Goal: Information Seeking & Learning: Learn about a topic

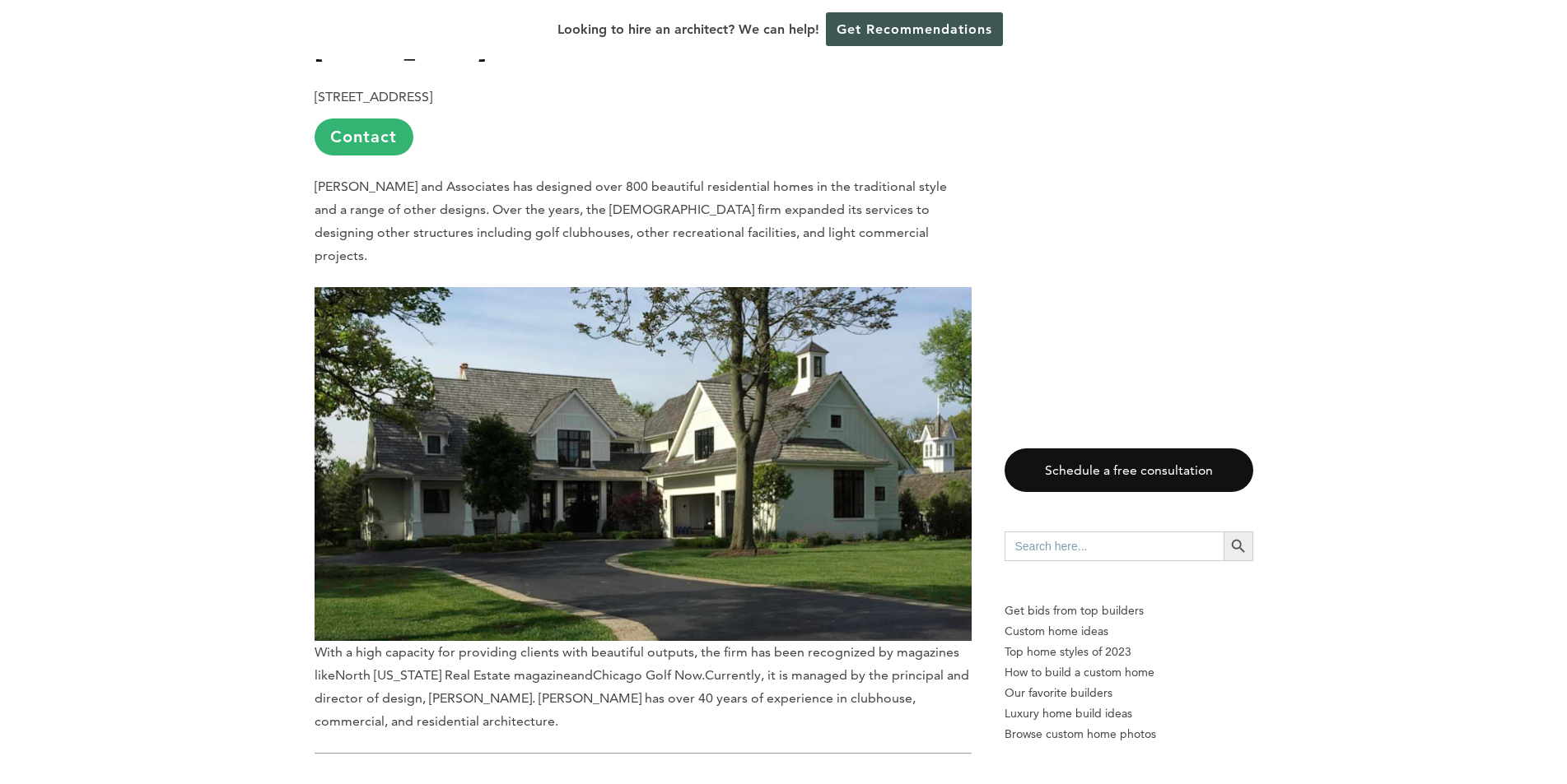
scroll to position [3008, 0]
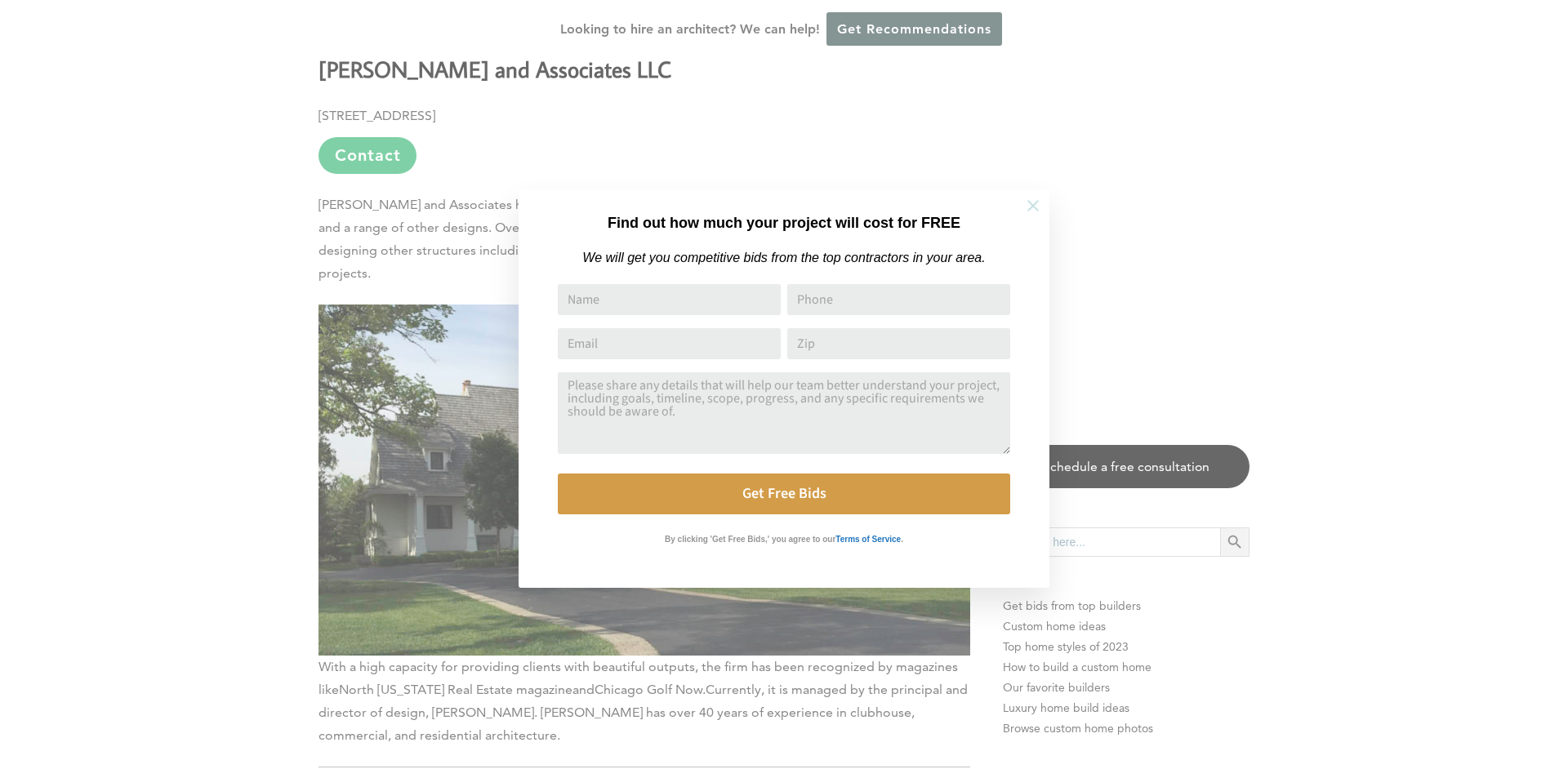
click at [1039, 208] on icon at bounding box center [1032, 205] width 18 height 18
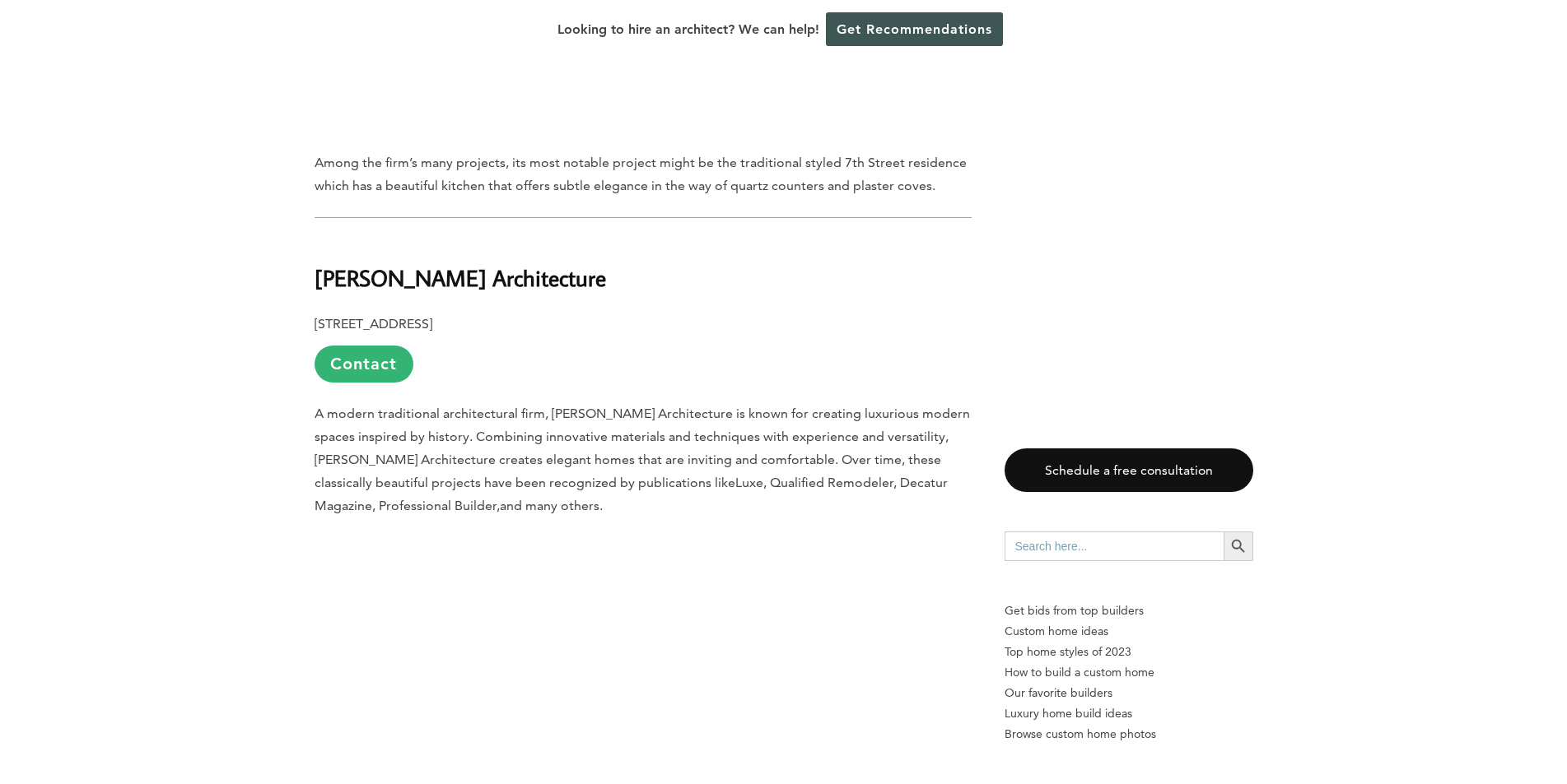
scroll to position [7780, 0]
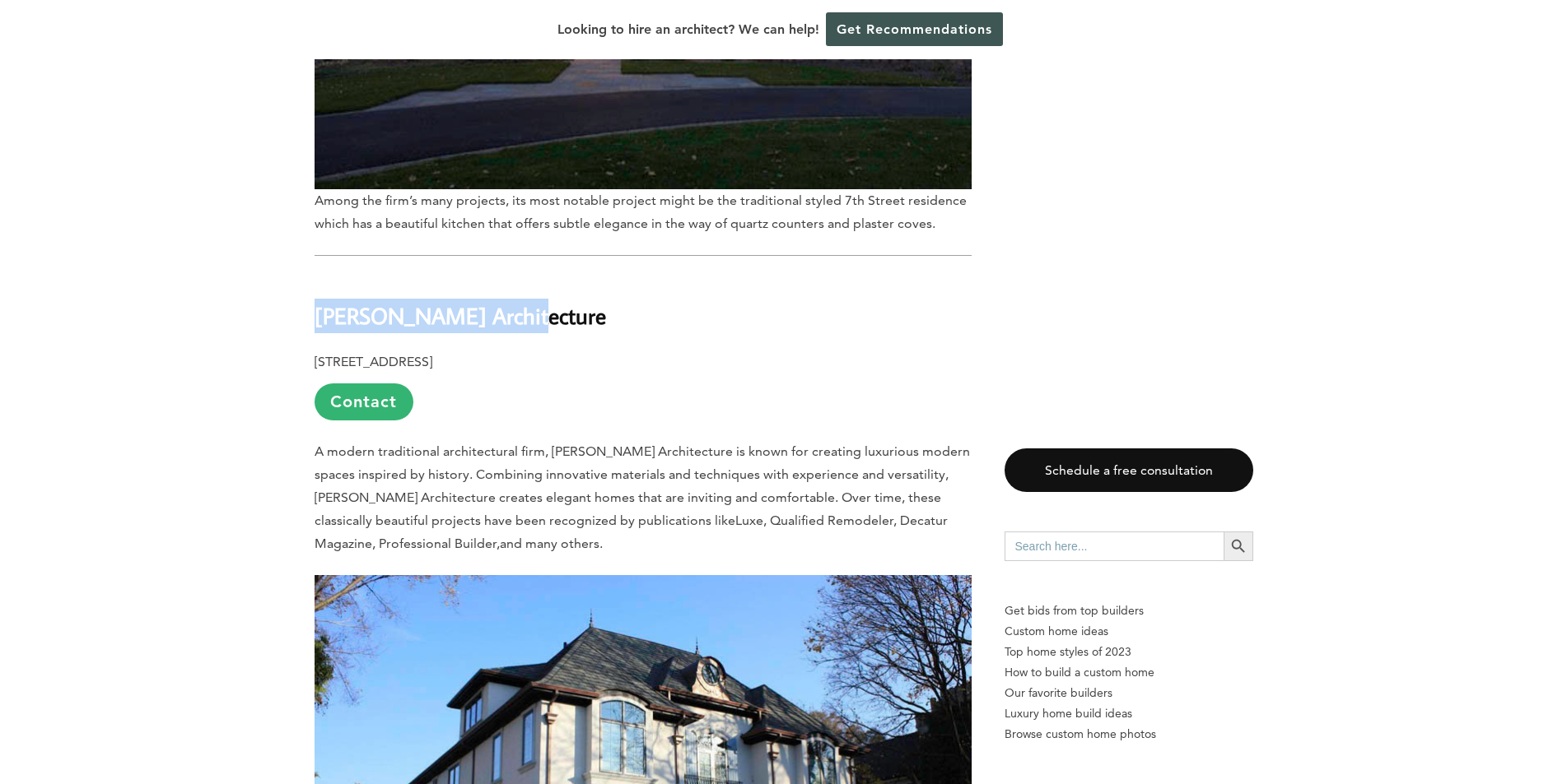
drag, startPoint x: 318, startPoint y: 209, endPoint x: 513, endPoint y: 202, distance: 195.1
click at [513, 276] on h2 "[PERSON_NAME] Architecture" at bounding box center [643, 304] width 657 height 57
copy b "[PERSON_NAME] Architecture"
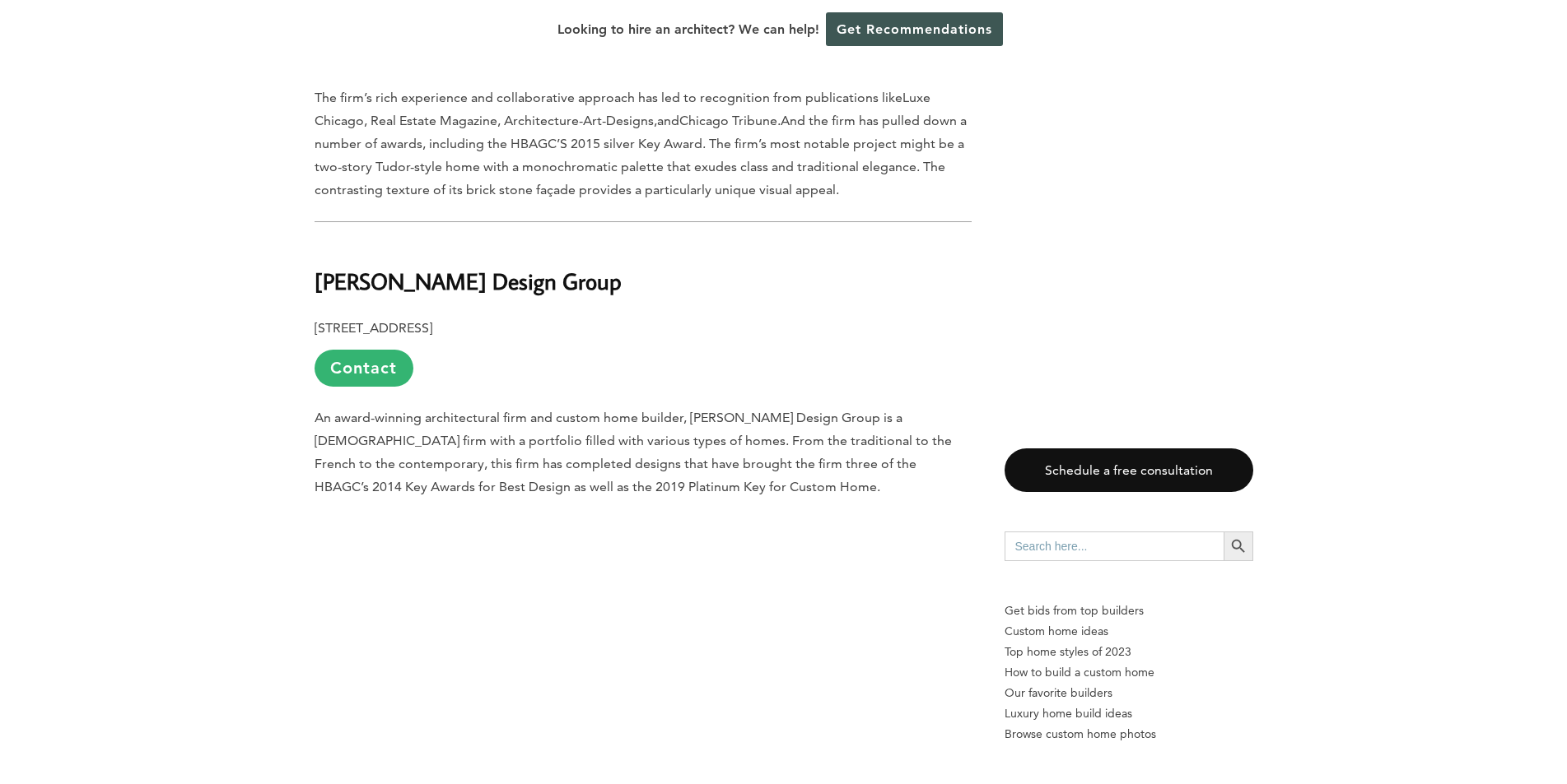
scroll to position [10495, 0]
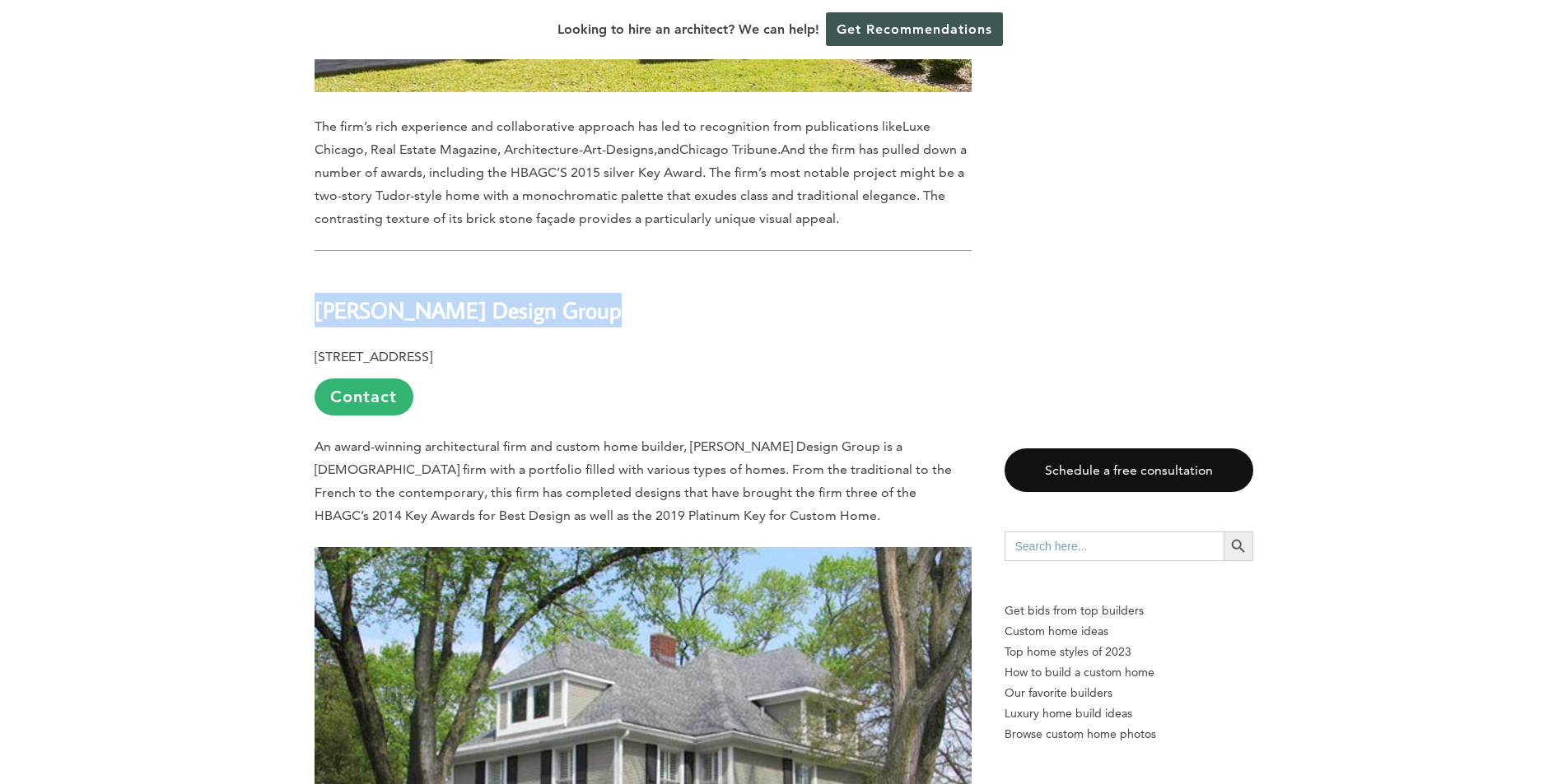
drag, startPoint x: 314, startPoint y: 176, endPoint x: 590, endPoint y: 186, distance: 276.2
click at [590, 271] on h2 "[PERSON_NAME] Design Group" at bounding box center [643, 299] width 657 height 57
copy b "[PERSON_NAME] Design Group"
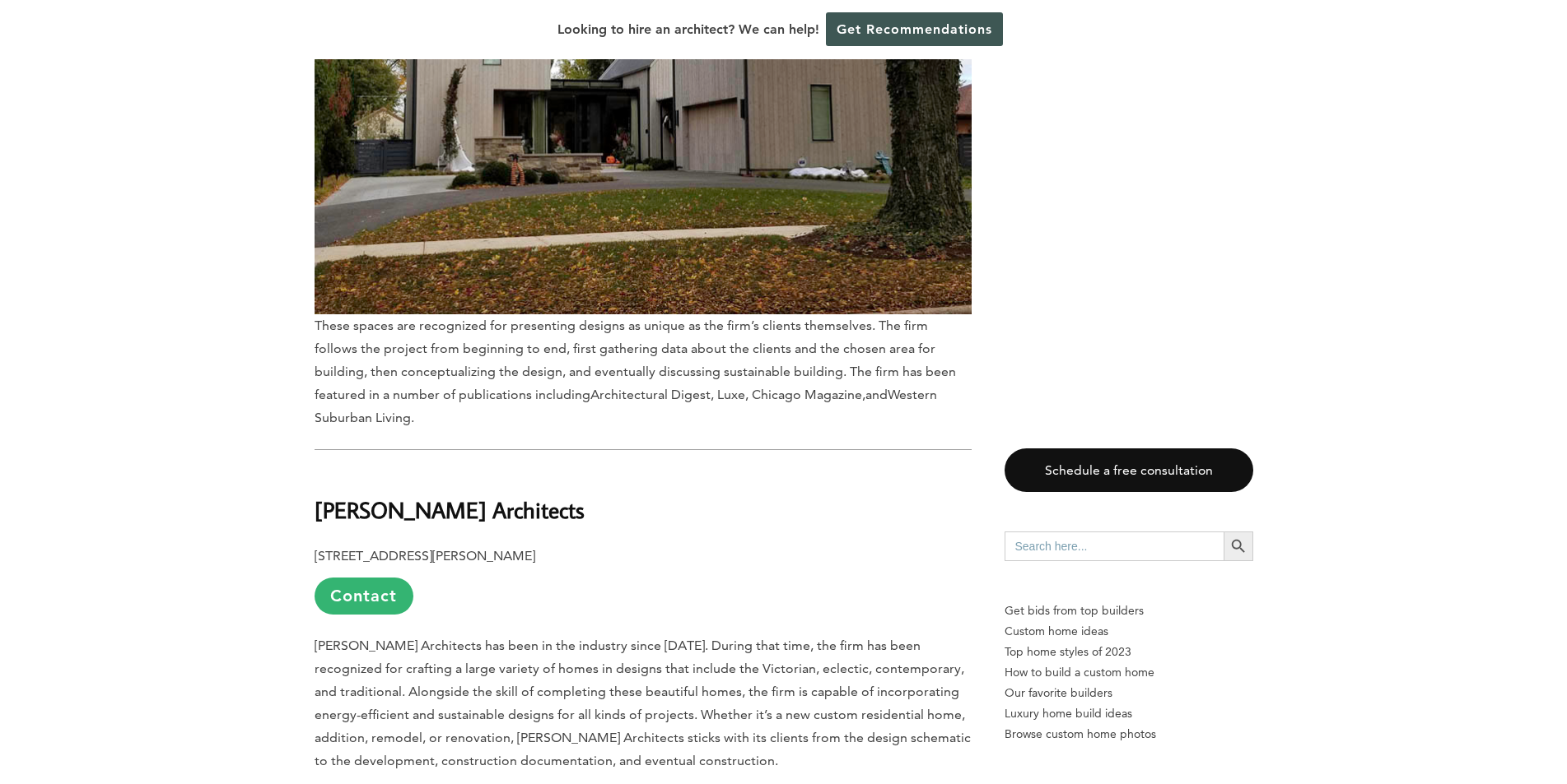
scroll to position [9343, 0]
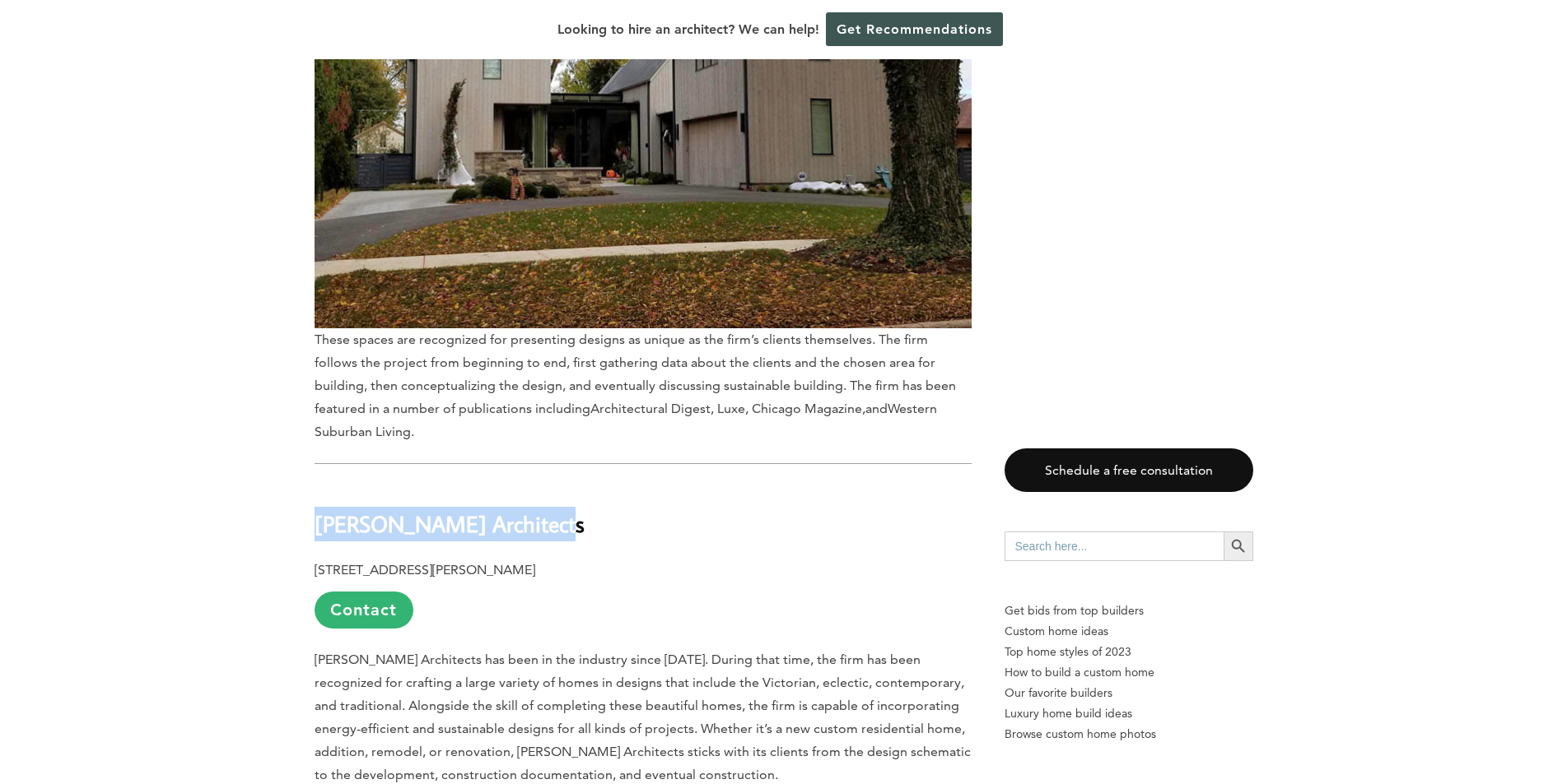
drag, startPoint x: 323, startPoint y: 398, endPoint x: 534, endPoint y: 390, distance: 211.2
click at [536, 484] on h2 "[PERSON_NAME] Architects" at bounding box center [643, 512] width 657 height 57
copy b "[PERSON_NAME] Architects"
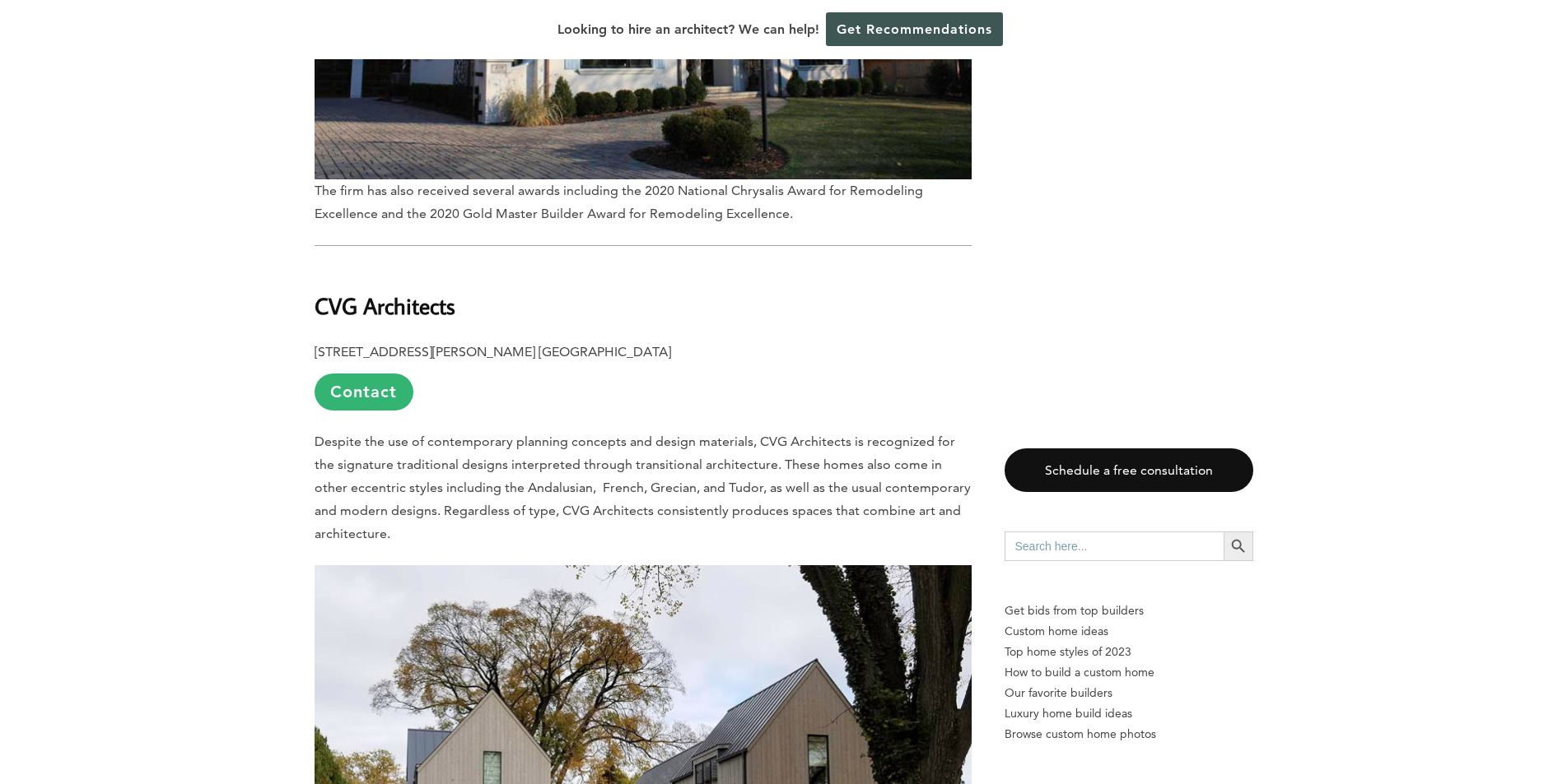
scroll to position [8520, 0]
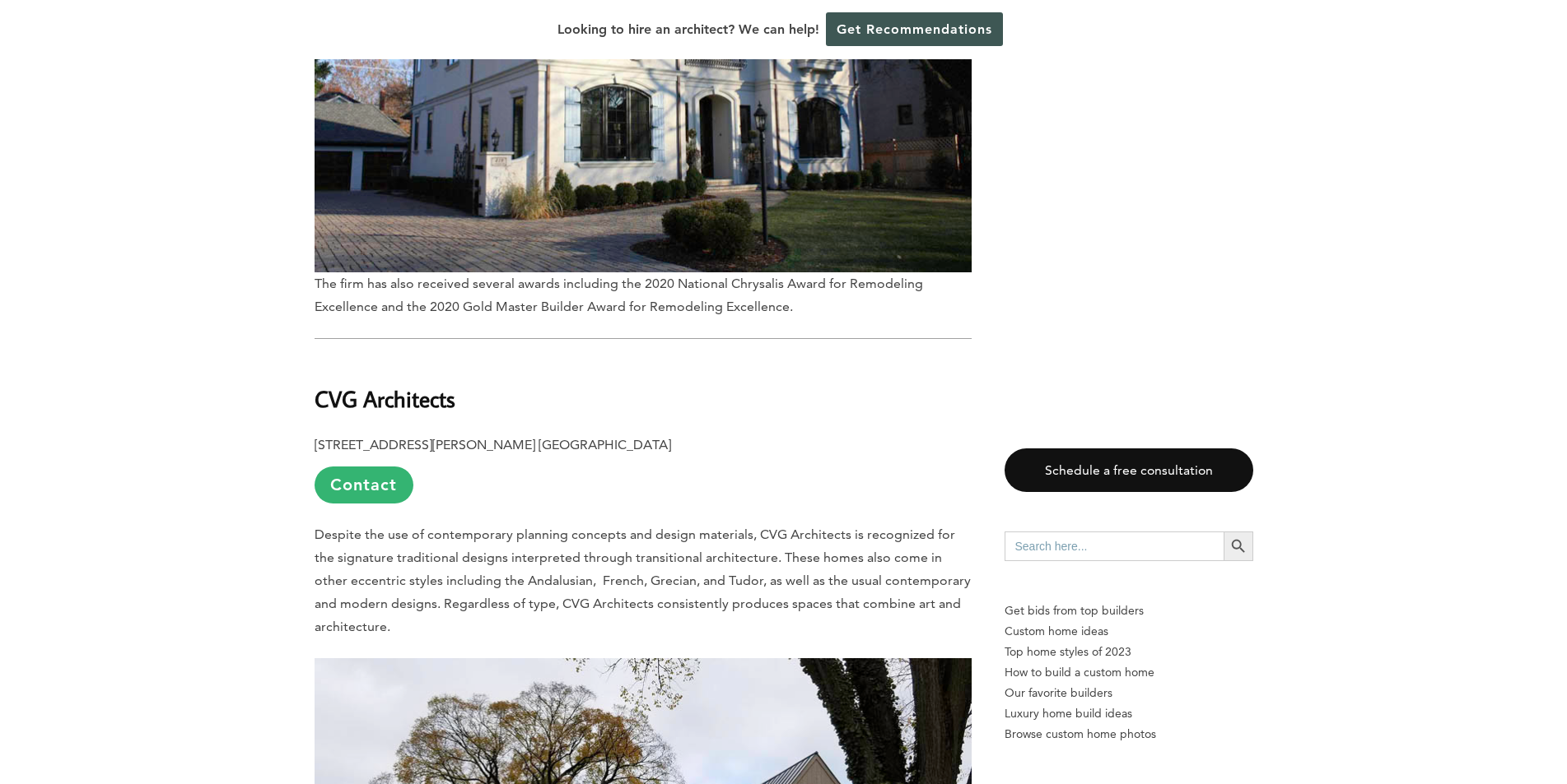
drag, startPoint x: 316, startPoint y: 292, endPoint x: 461, endPoint y: 291, distance: 145.0
click at [455, 384] on b "CVG Architects" at bounding box center [384, 399] width 141 height 29
copy b "CVG Architects"
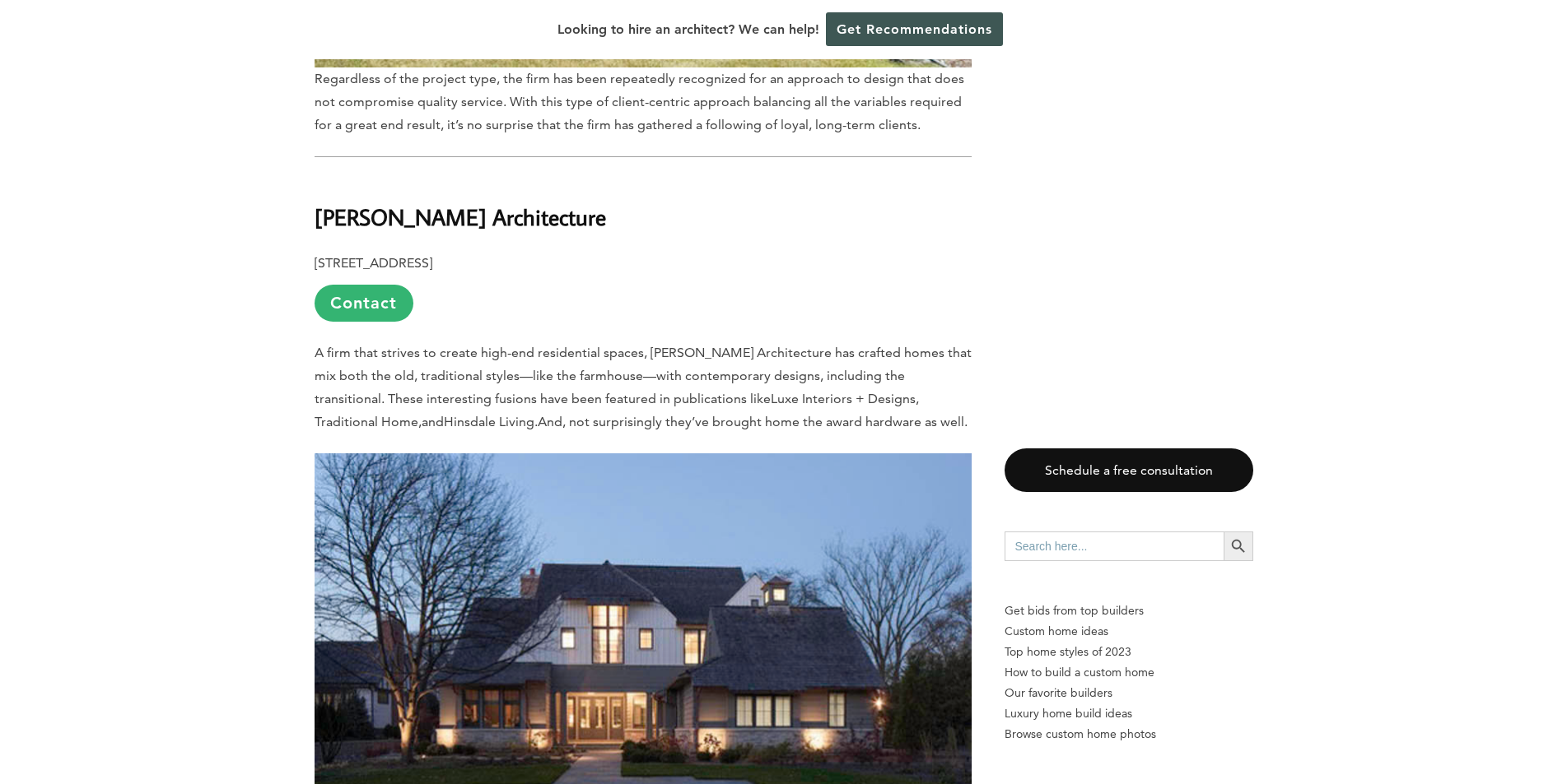
scroll to position [6957, 0]
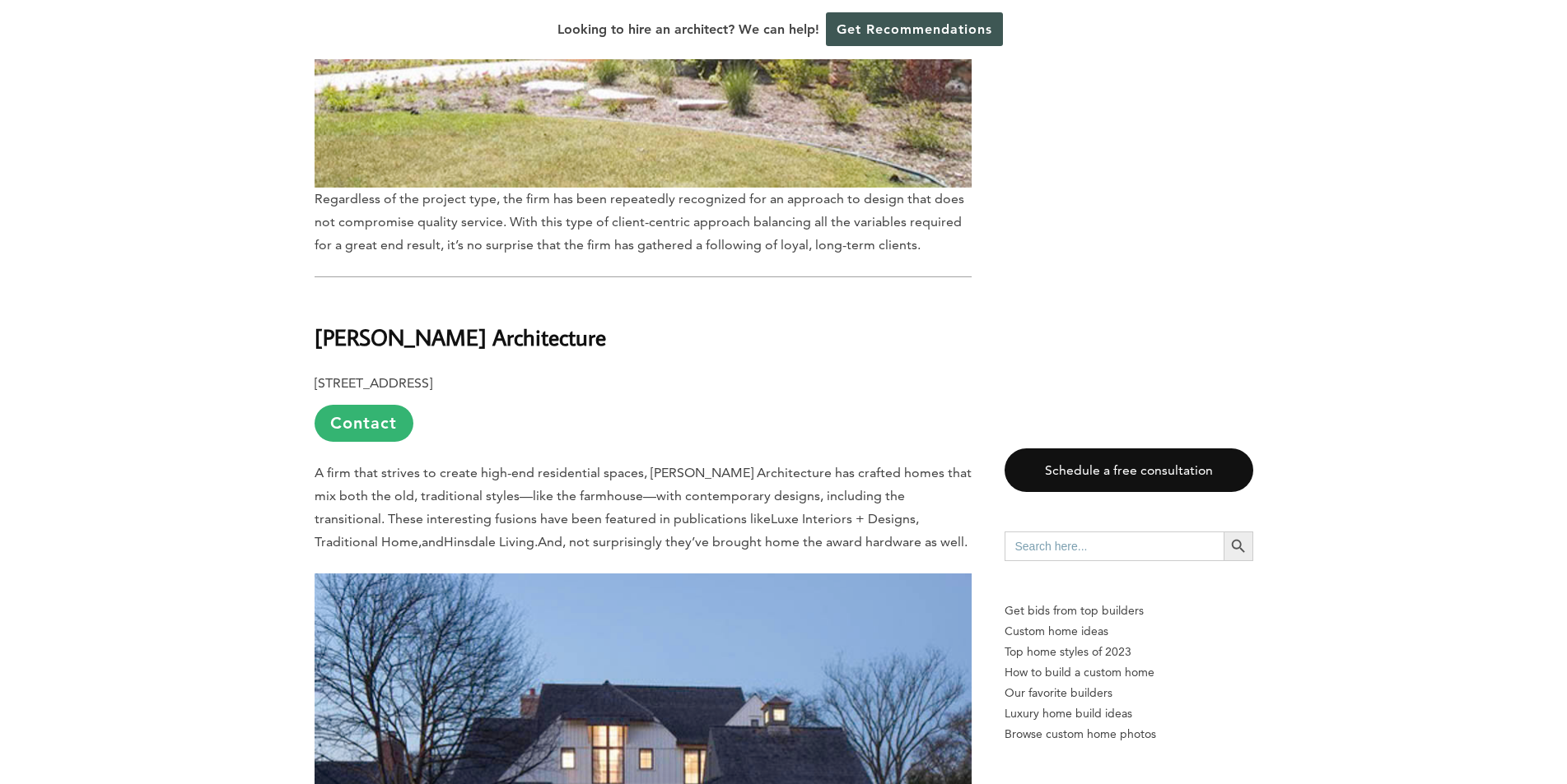
drag, startPoint x: 312, startPoint y: 234, endPoint x: 623, endPoint y: 224, distance: 311.2
copy b "[PERSON_NAME] Architecture"
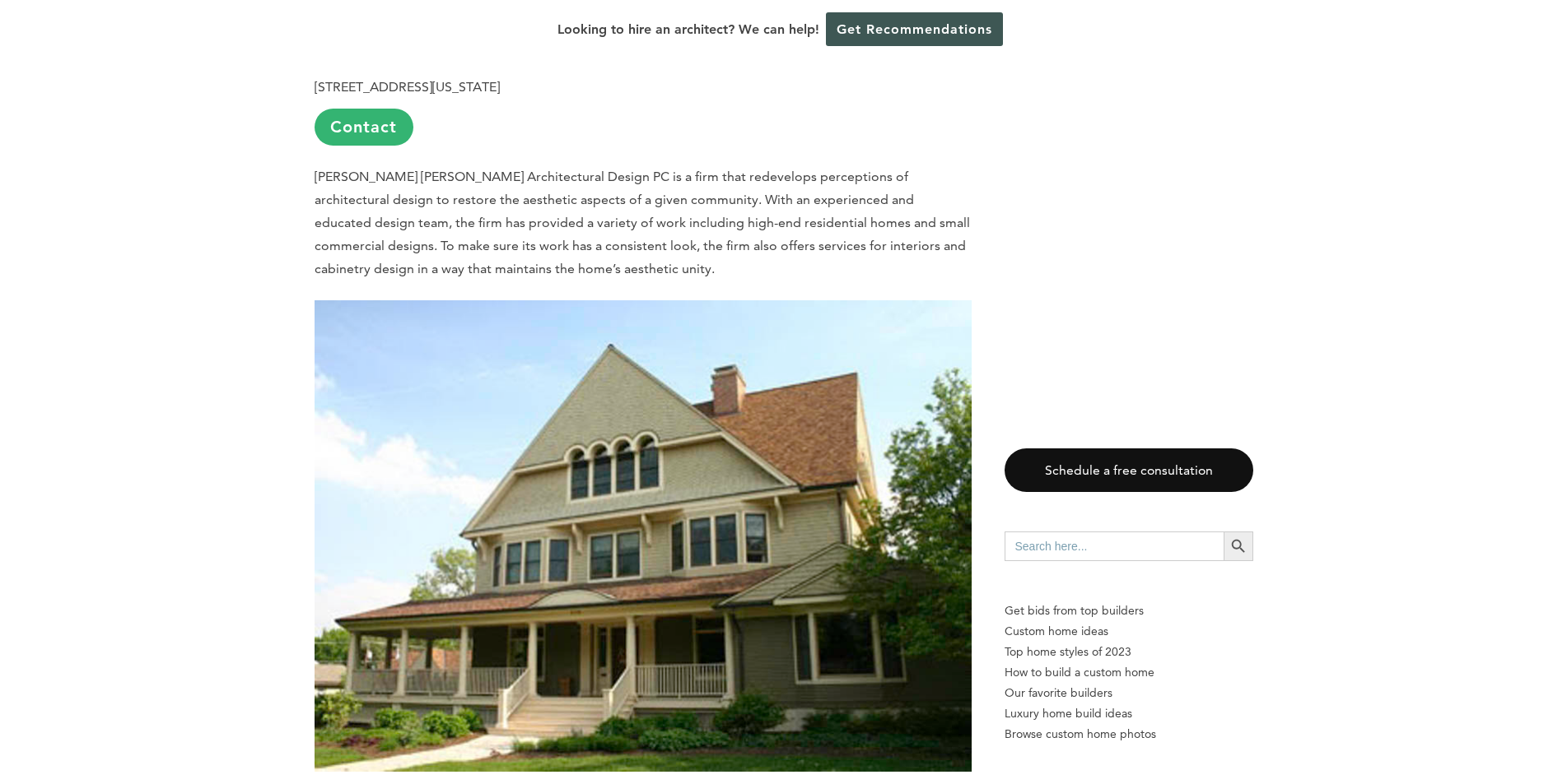
scroll to position [5888, 0]
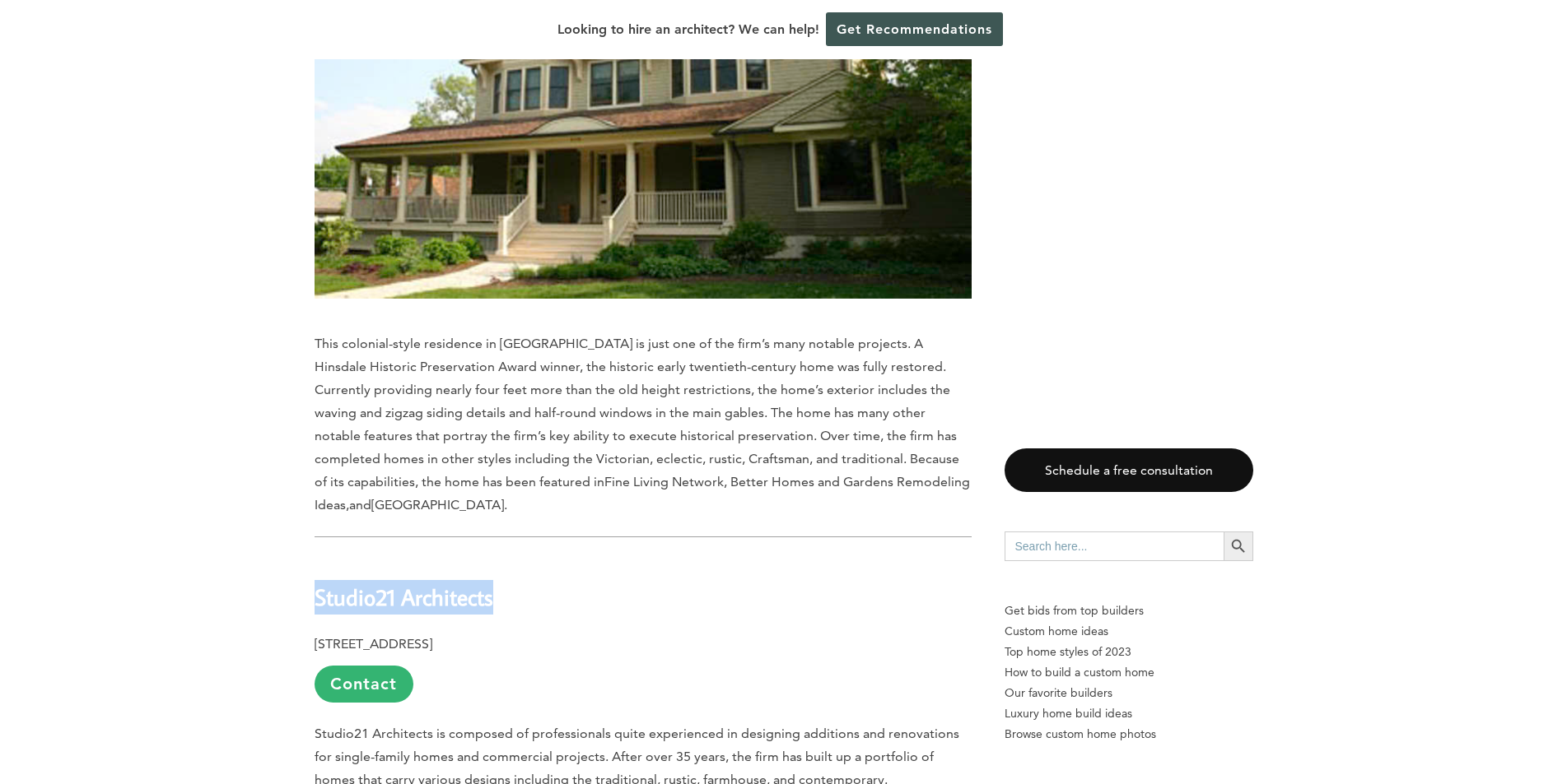
drag, startPoint x: 313, startPoint y: 483, endPoint x: 495, endPoint y: 481, distance: 182.0
copy b "Studio21 Architects"
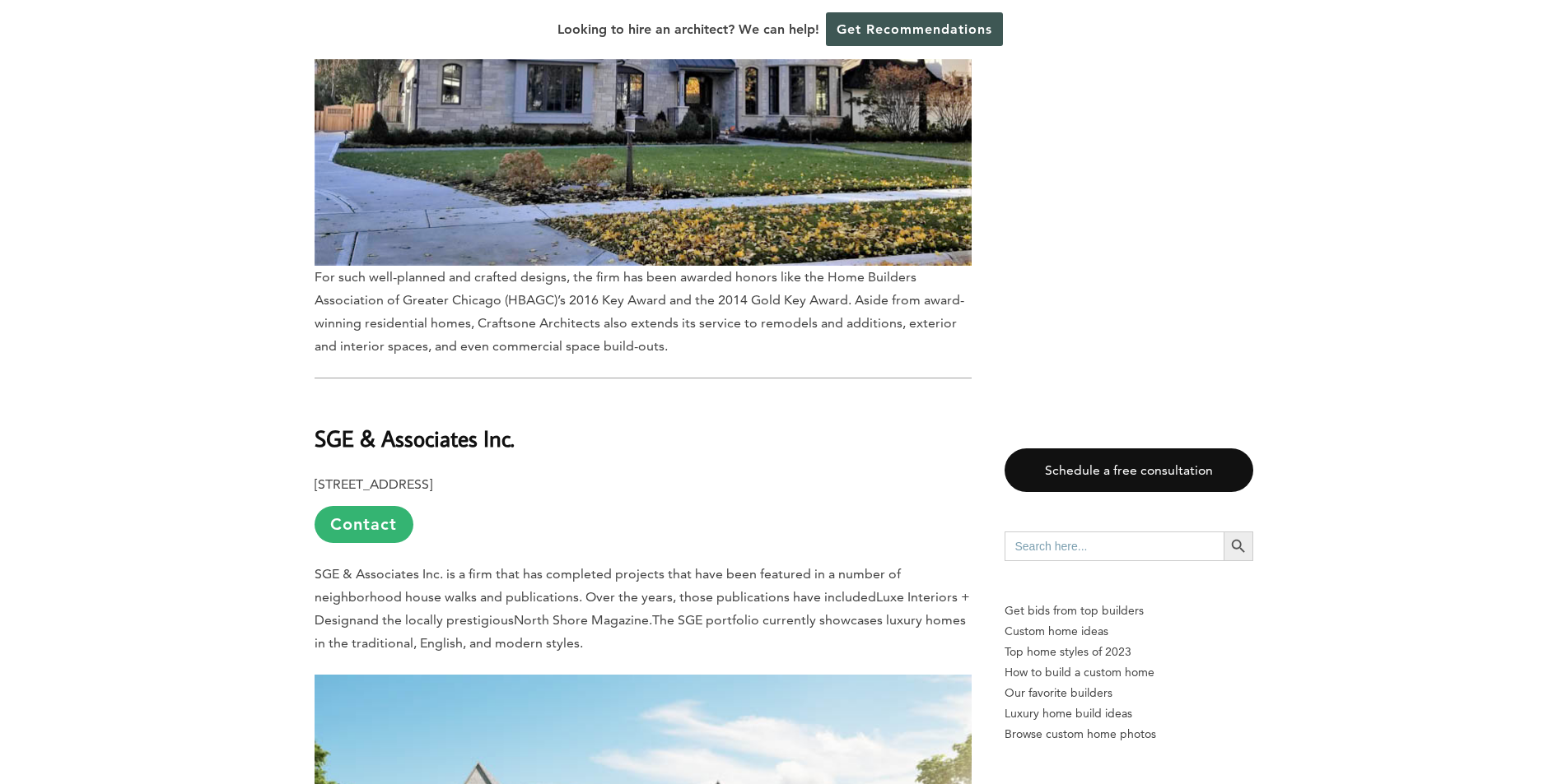
scroll to position [4160, 0]
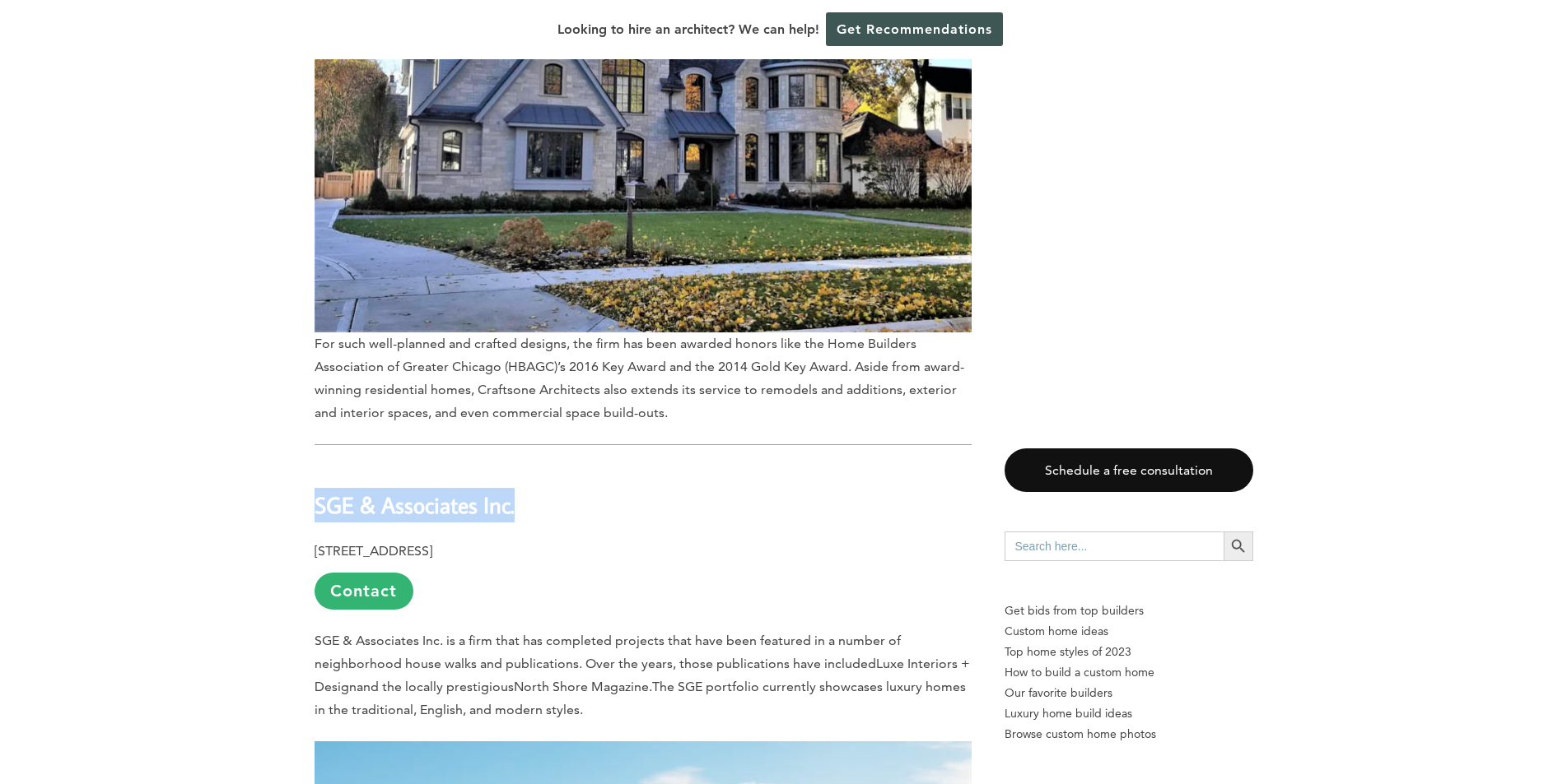
drag, startPoint x: 319, startPoint y: 420, endPoint x: 560, endPoint y: 416, distance: 241.0
click at [560, 465] on h2 "SGE & Associates Inc." at bounding box center [643, 493] width 657 height 57
copy b "SGE & Associates Inc."
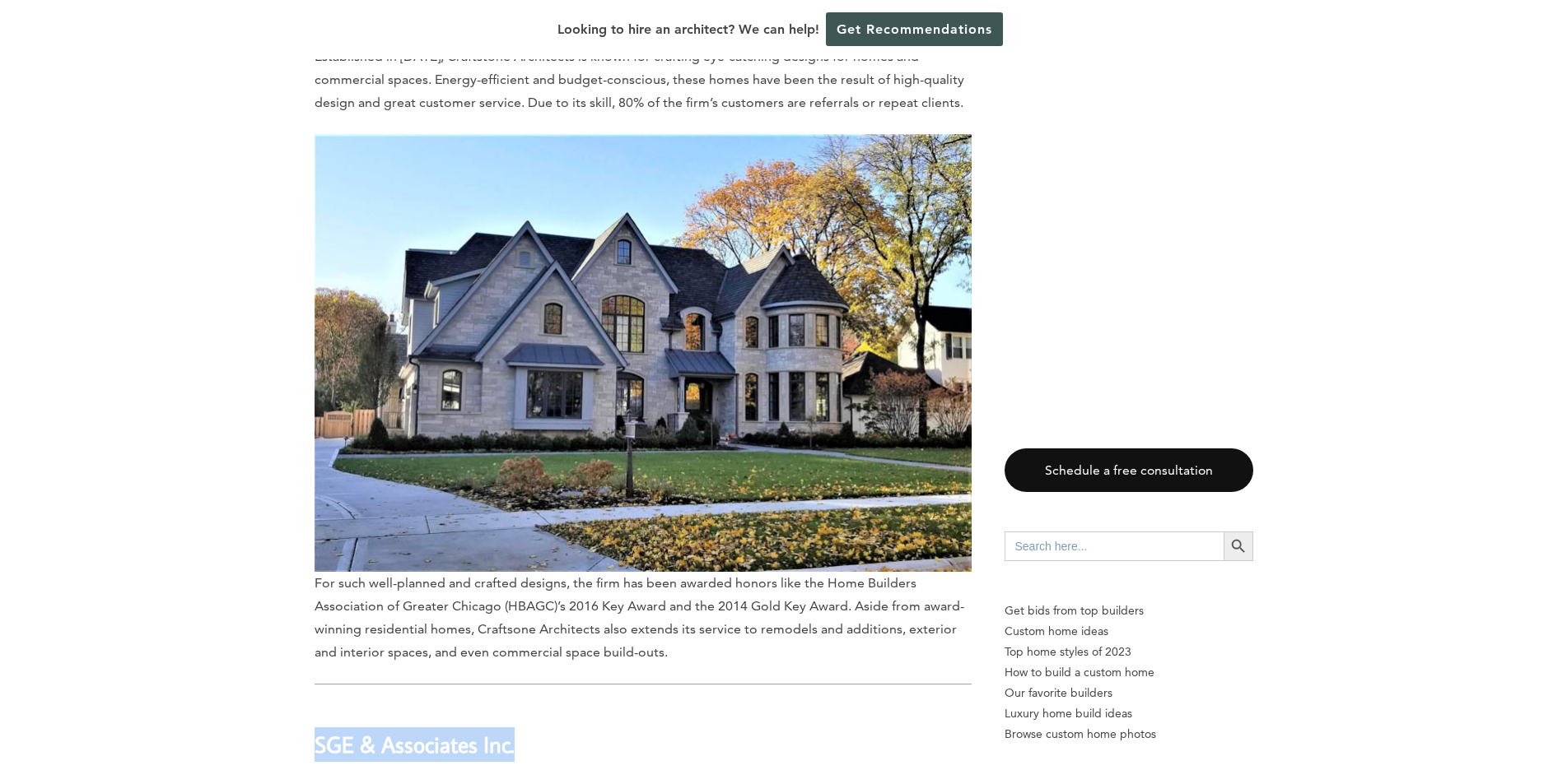
scroll to position [3502, 0]
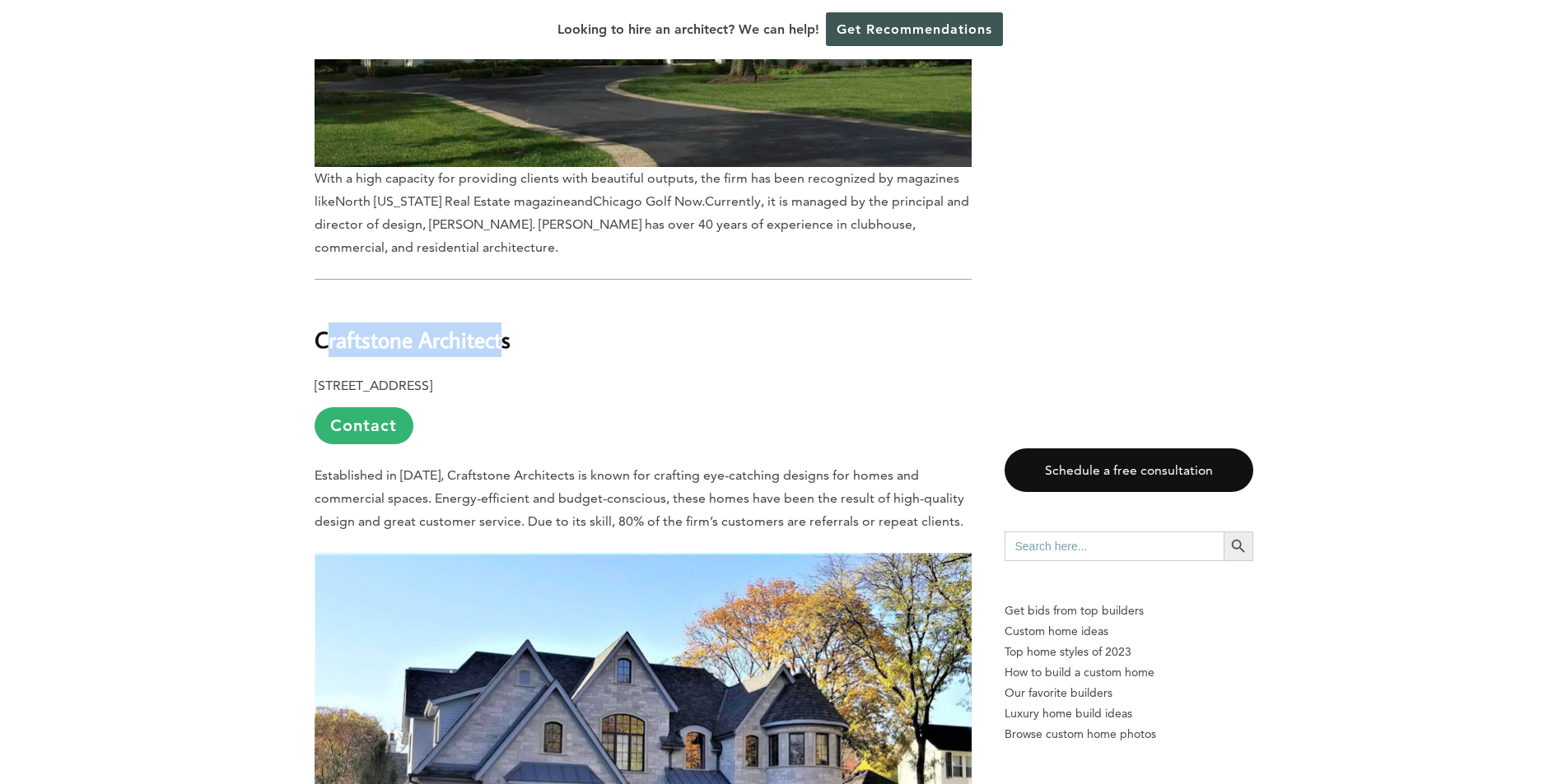
drag, startPoint x: 323, startPoint y: 252, endPoint x: 501, endPoint y: 266, distance: 178.5
click at [501, 325] on b "Craftstone Architects" at bounding box center [413, 340] width 196 height 29
click at [506, 325] on b "Craftstone Architects" at bounding box center [413, 340] width 196 height 29
drag, startPoint x: 515, startPoint y: 262, endPoint x: 306, endPoint y: 256, distance: 209.1
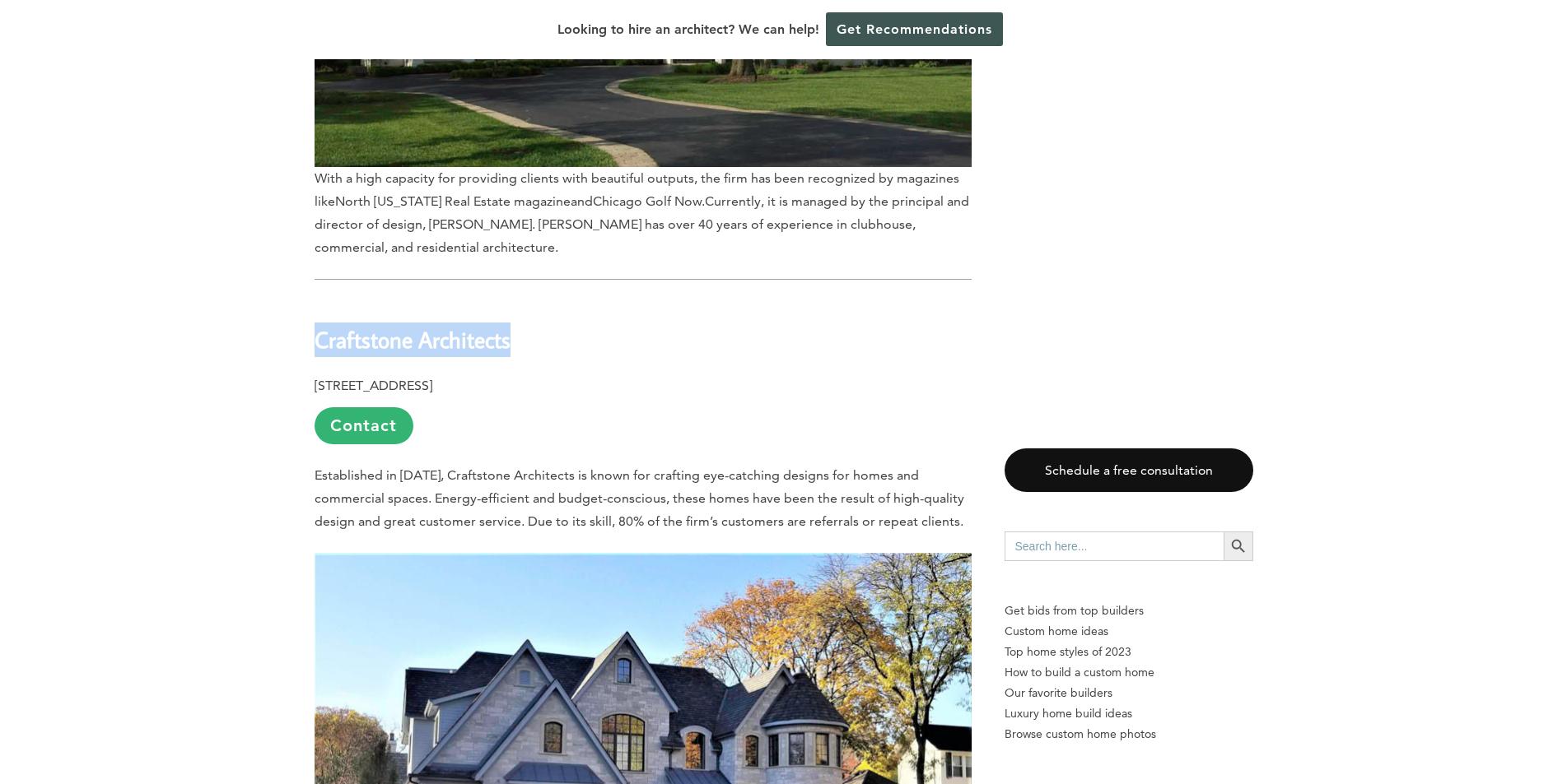
copy b "Craftstone Architects"
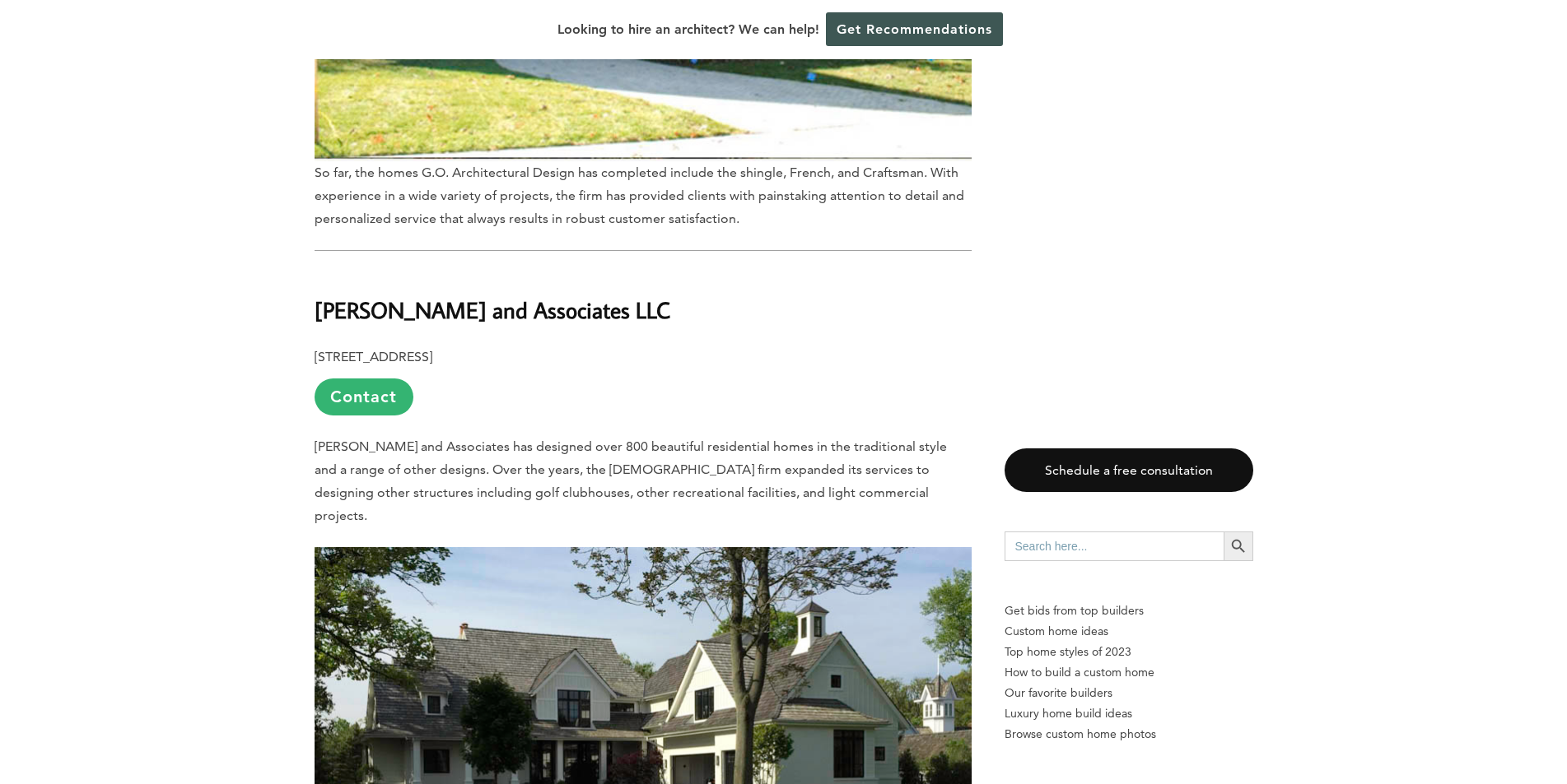
scroll to position [2761, 0]
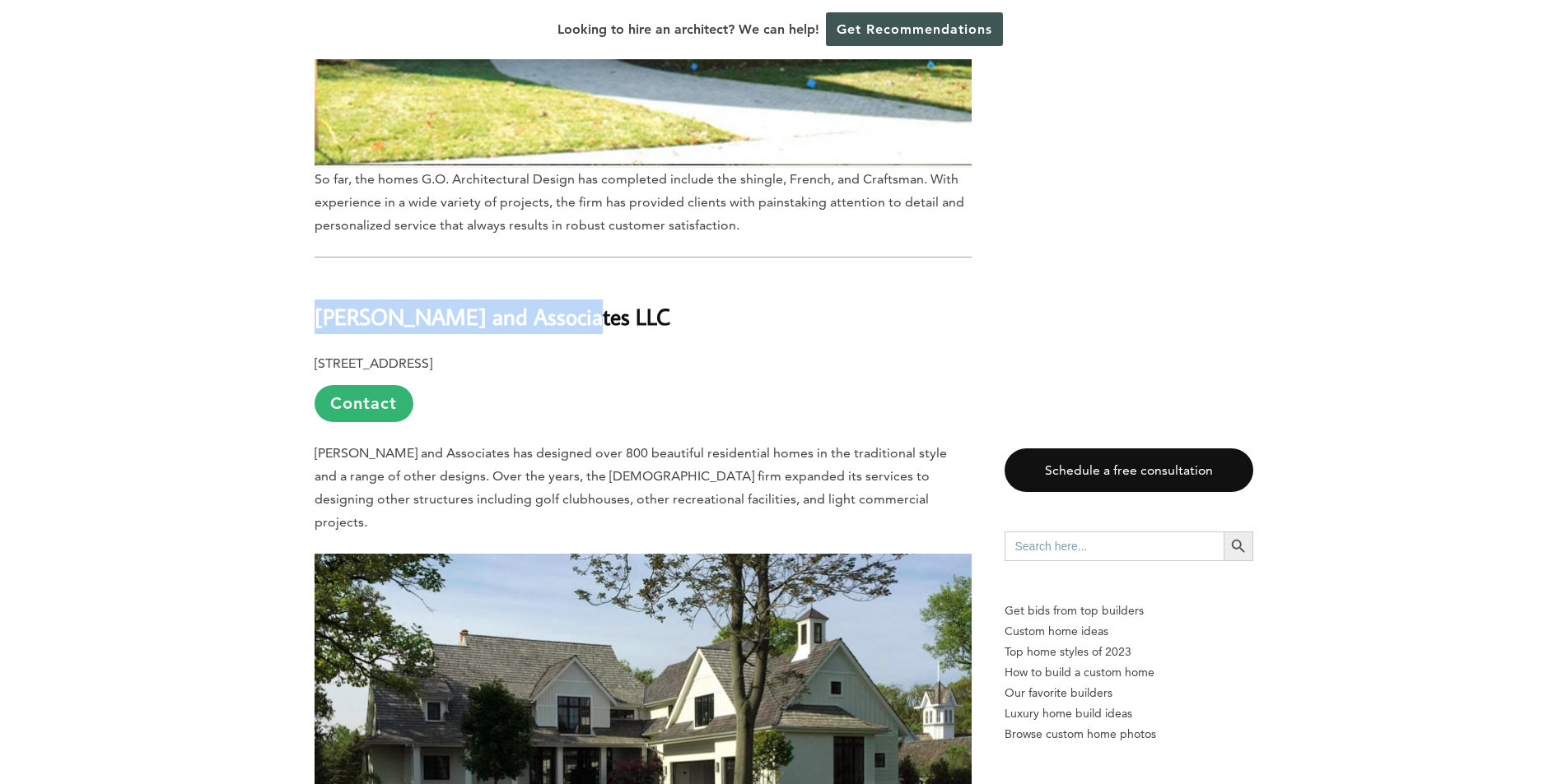
drag, startPoint x: 314, startPoint y: 253, endPoint x: 636, endPoint y: 254, distance: 322.0
click at [636, 278] on h2 "[PERSON_NAME] and Associates LLC" at bounding box center [643, 306] width 657 height 57
copy b "[PERSON_NAME] and Associates LLC"
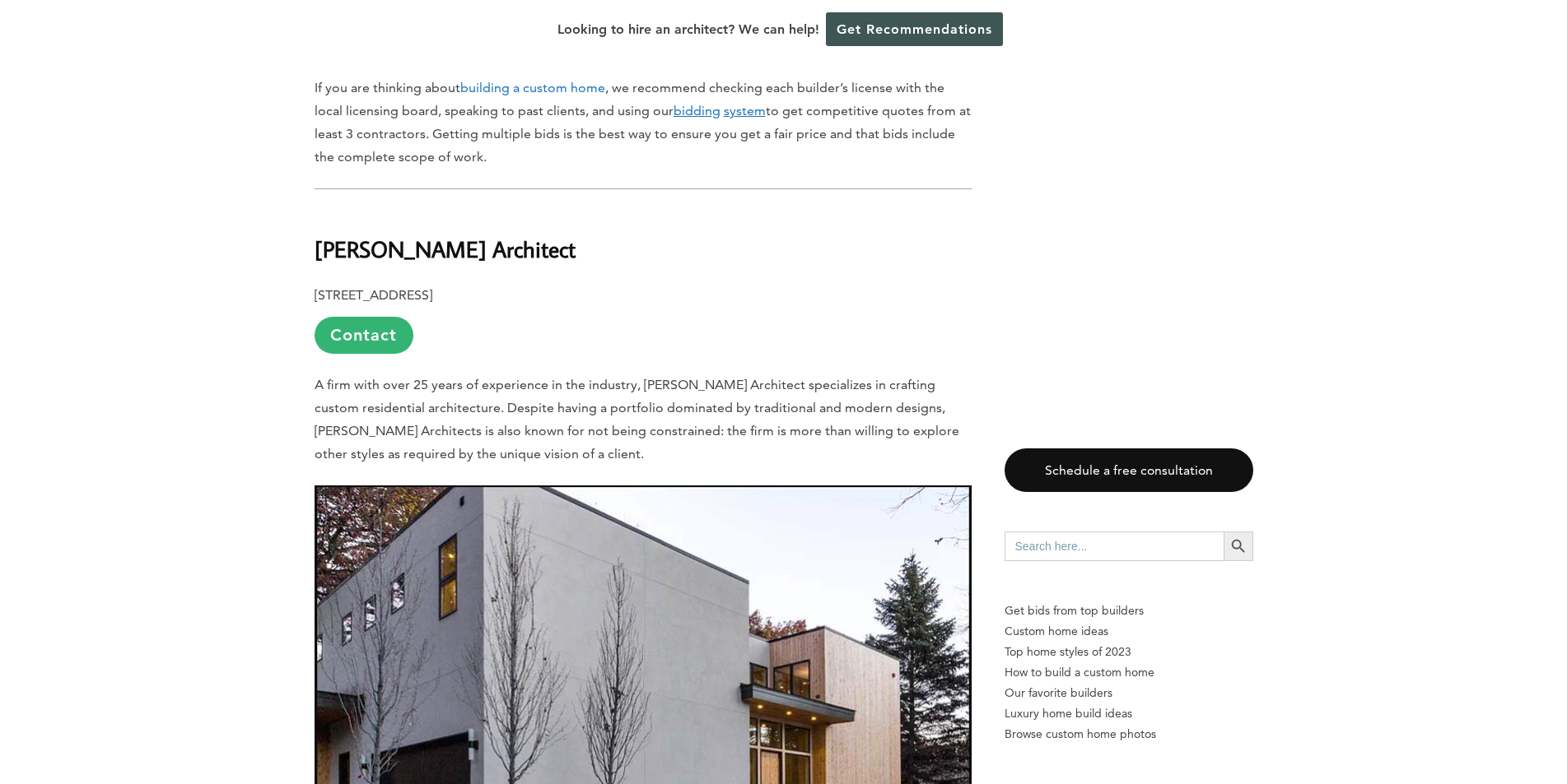
scroll to position [1116, 0]
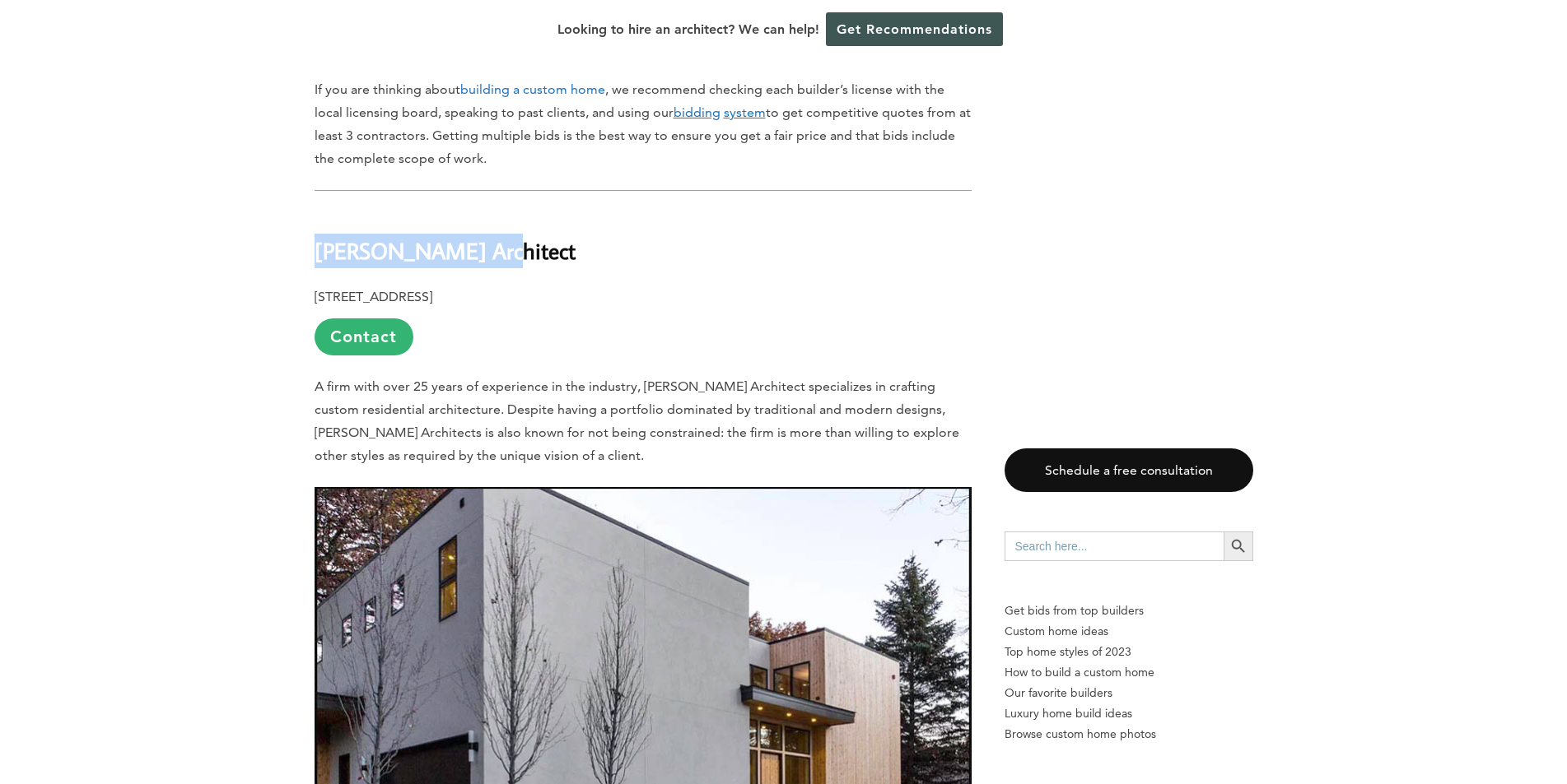
drag, startPoint x: 314, startPoint y: 191, endPoint x: 475, endPoint y: 185, distance: 161.1
click at [475, 236] on b "[PERSON_NAME] Architect" at bounding box center [445, 250] width 261 height 29
copy b "[PERSON_NAME] Architect"
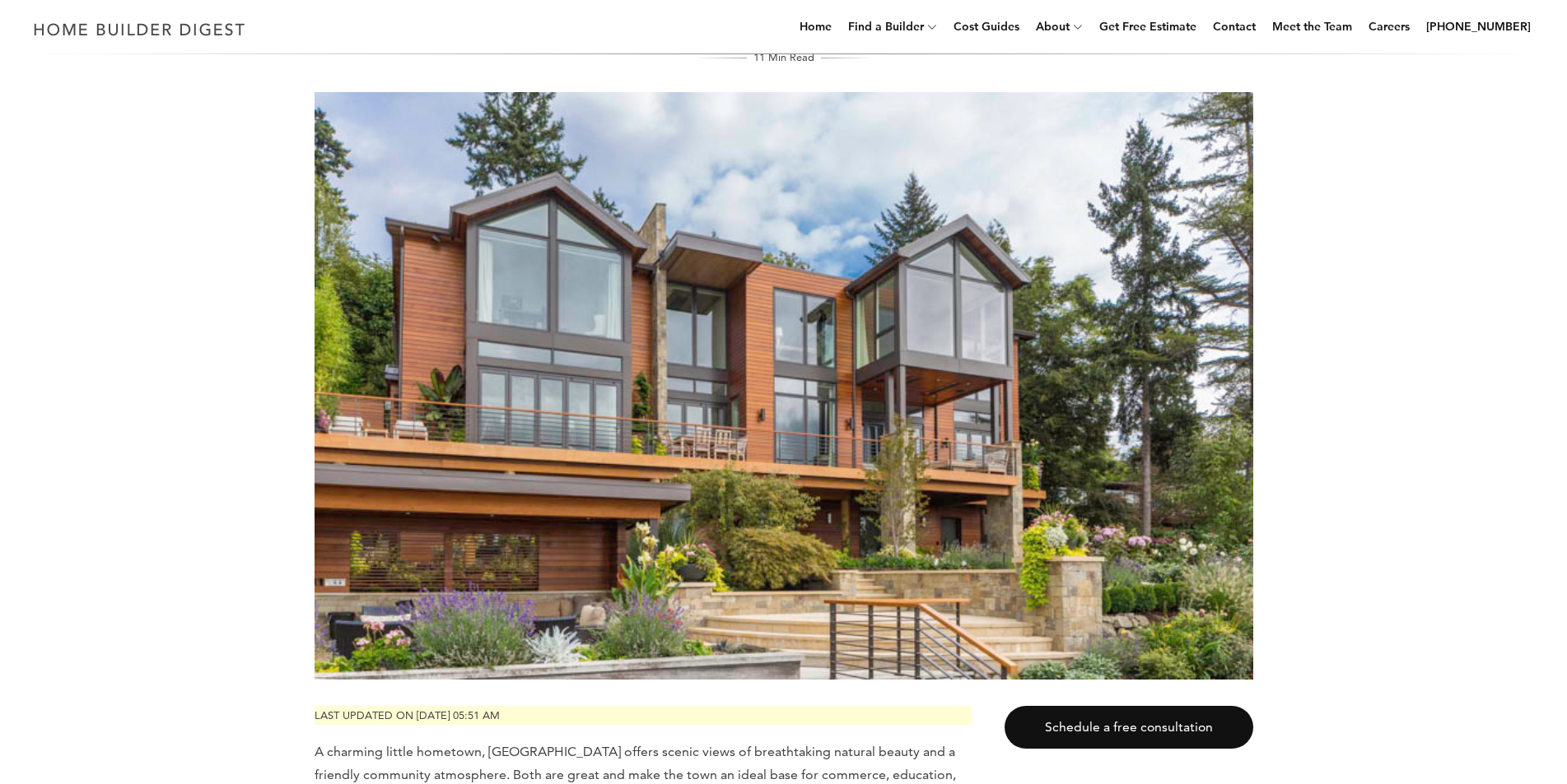
scroll to position [0, 0]
